Goal: Task Accomplishment & Management: Complete application form

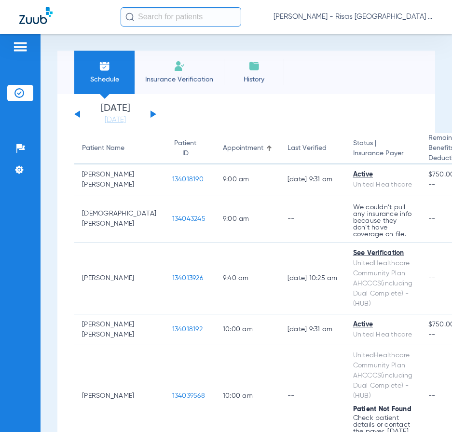
click at [170, 15] on input "text" at bounding box center [181, 16] width 121 height 19
click at [180, 77] on span "Insurance Verification" at bounding box center [179, 80] width 75 height 10
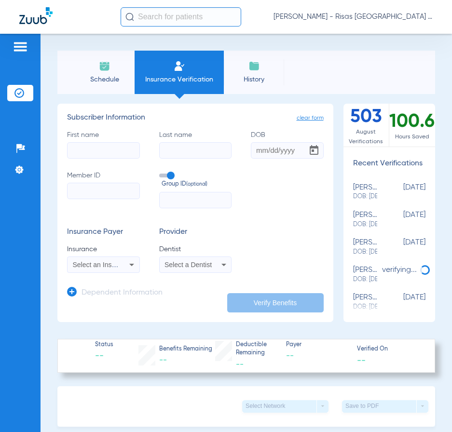
click at [109, 155] on input "First name" at bounding box center [103, 150] width 73 height 16
type input "[PERSON_NAME]"
type input "[DATE]"
type input "966340126"
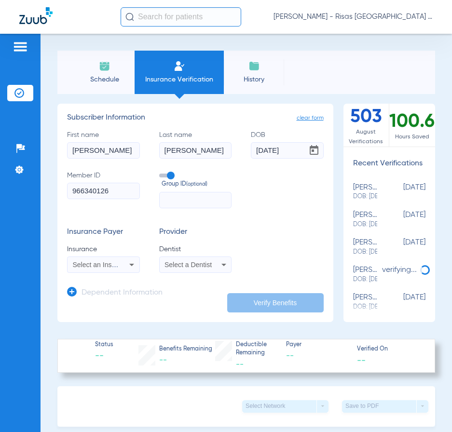
click at [130, 267] on icon at bounding box center [132, 265] width 12 height 12
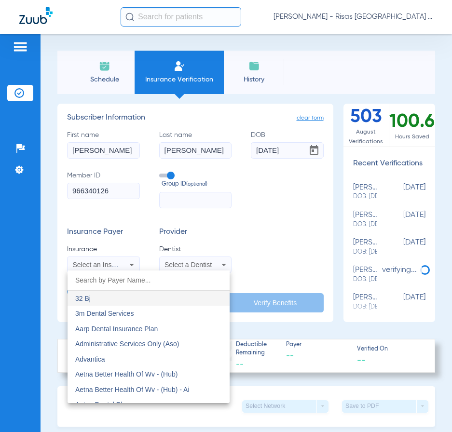
click at [118, 282] on input "dropdown search" at bounding box center [149, 281] width 162 height 20
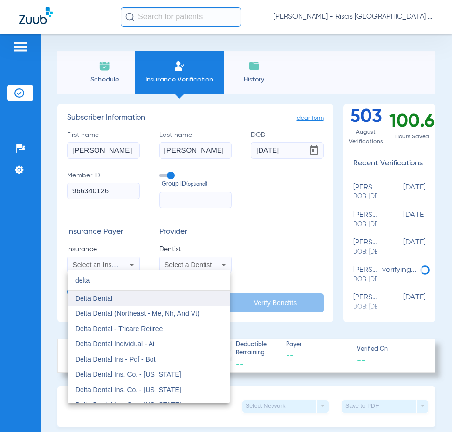
type input "delta"
click at [128, 299] on mat-option "Delta Dental" at bounding box center [149, 298] width 162 height 15
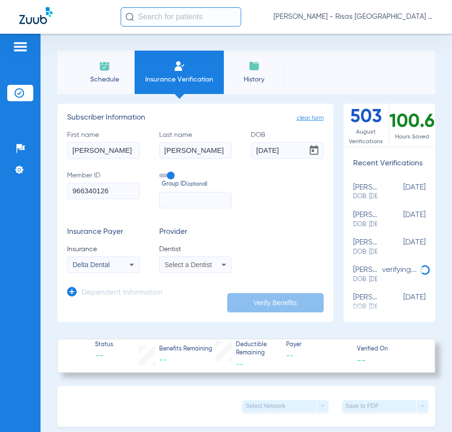
click at [209, 262] on span "Select a Dentist" at bounding box center [187, 265] width 47 height 8
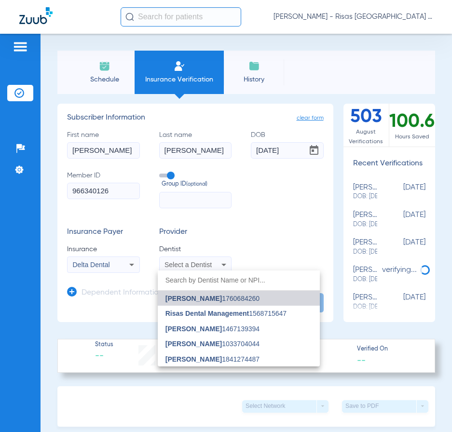
click at [199, 303] on mat-option "[PERSON_NAME] 1760684260" at bounding box center [239, 298] width 162 height 15
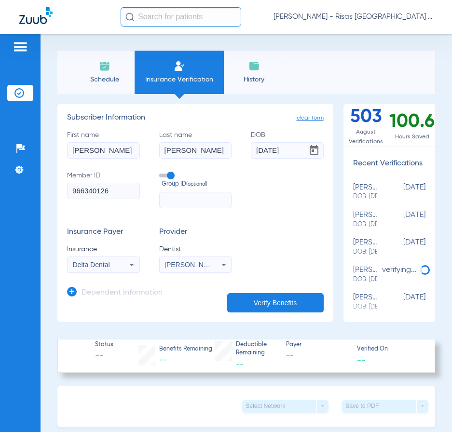
click at [271, 303] on button "Verify Benefits" at bounding box center [275, 302] width 96 height 19
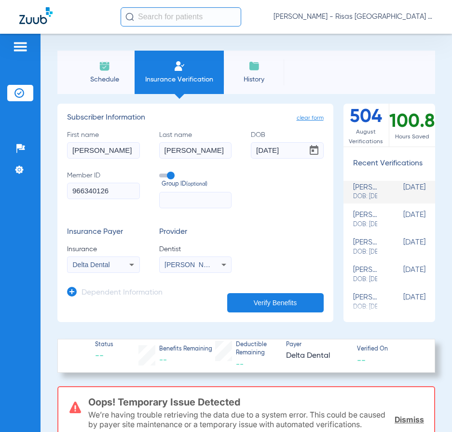
drag, startPoint x: 96, startPoint y: 153, endPoint x: -25, endPoint y: 165, distance: 121.7
click at [0, 165] on html "[PERSON_NAME] - Risas Midvale Park General Patients Insurance Verification Setu…" at bounding box center [226, 216] width 452 height 432
